Goal: Task Accomplishment & Management: Manage account settings

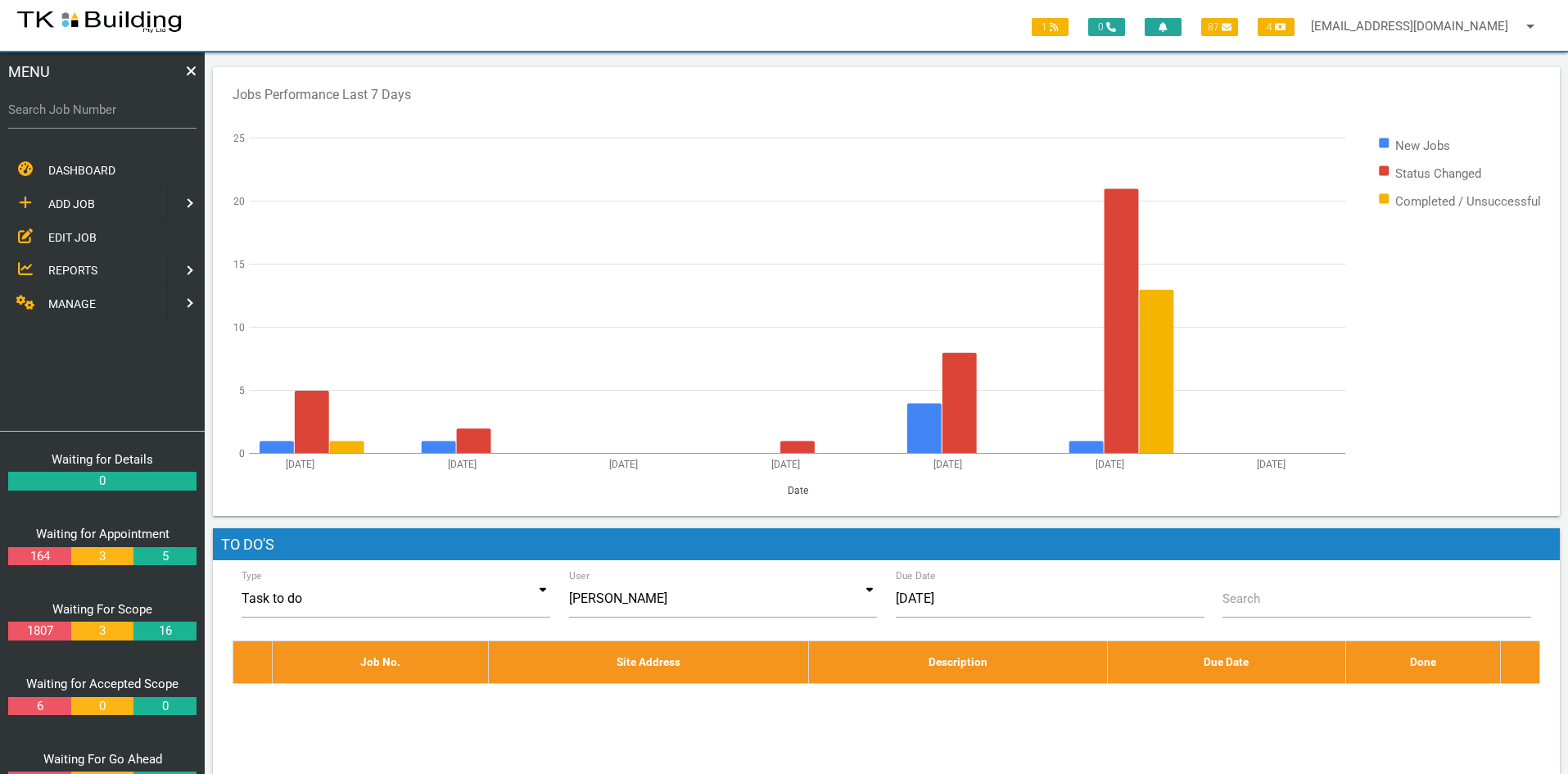
click at [71, 233] on span "EDIT JOB" at bounding box center [72, 237] width 48 height 13
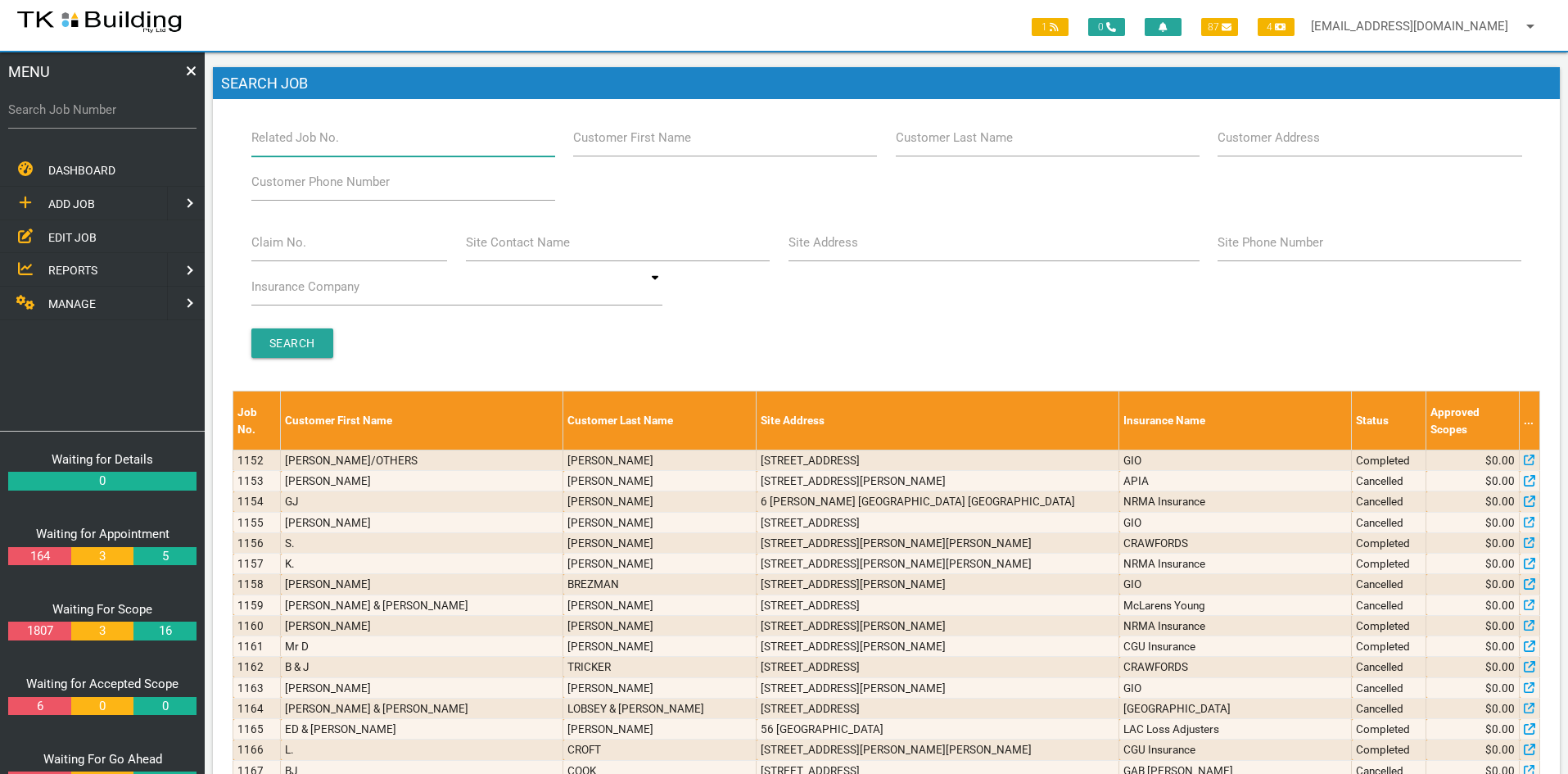
click at [360, 148] on input "Related Job No." at bounding box center [403, 137] width 303 height 37
type input "27767"
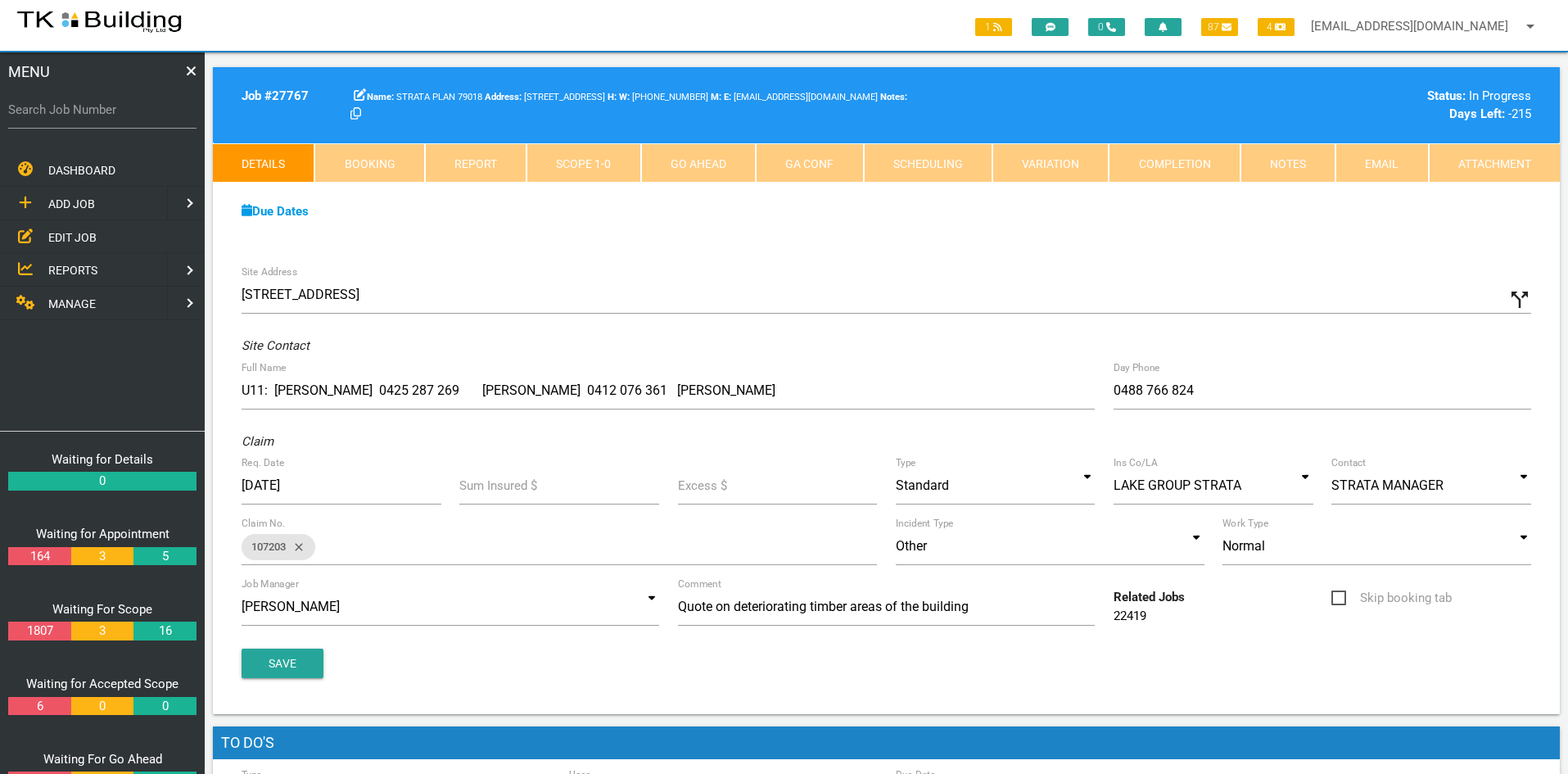
click at [693, 254] on div "Due Dates Waiting for Appointment From [DATE] To [DATE] Waiting For Scope From …" at bounding box center [886, 220] width 1346 height 75
click at [589, 157] on link "Scope 1 - 0" at bounding box center [583, 162] width 113 height 39
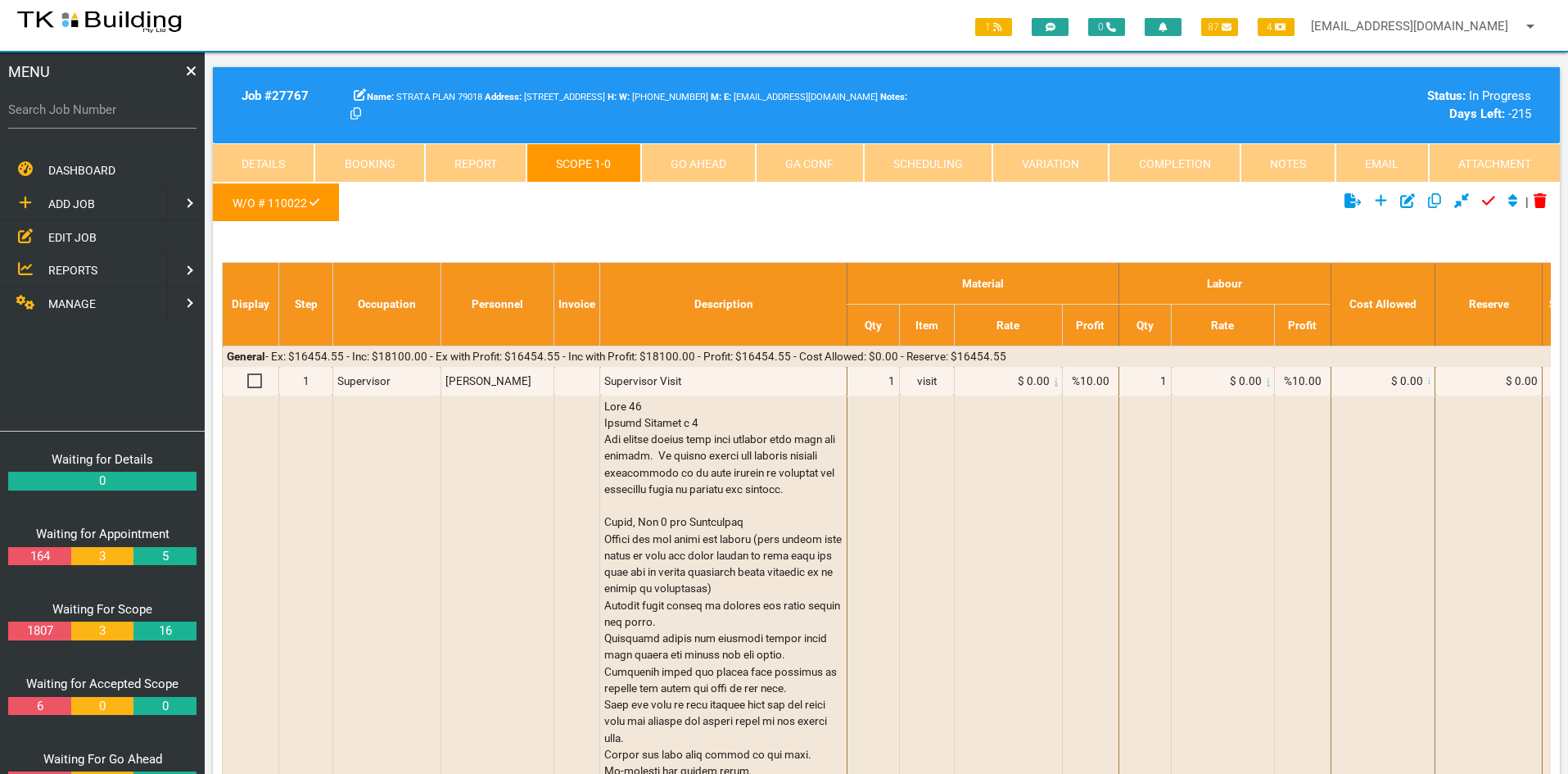
click at [722, 217] on ul "W/O # 110022" at bounding box center [662, 205] width 898 height 45
